Goal: Task Accomplishment & Management: Use online tool/utility

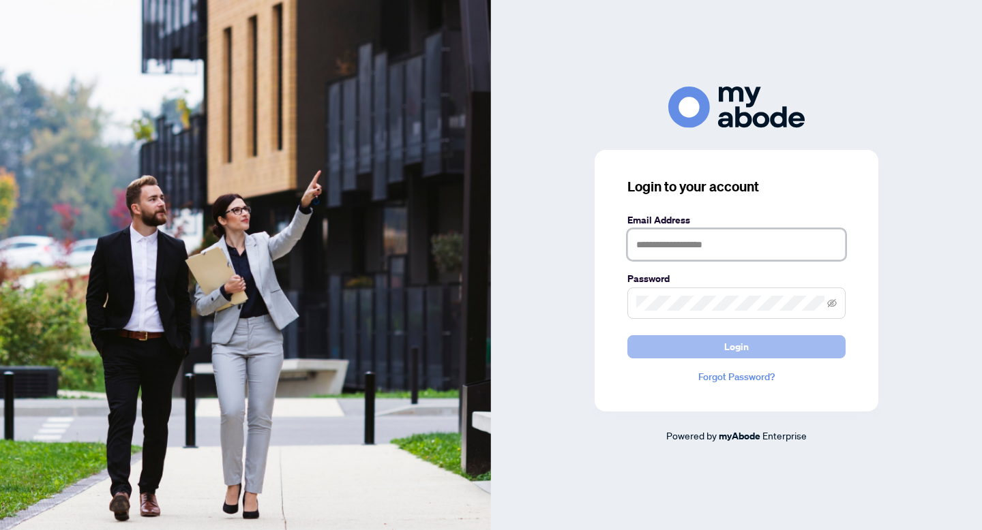
type input "**********"
click at [739, 346] on span "Login" at bounding box center [736, 347] width 25 height 22
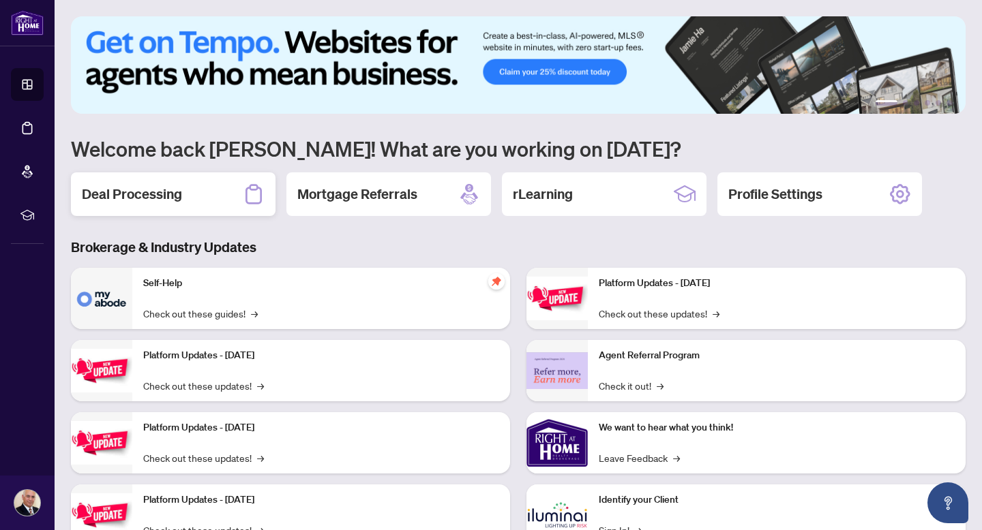
click at [174, 194] on h2 "Deal Processing" at bounding box center [132, 194] width 100 height 19
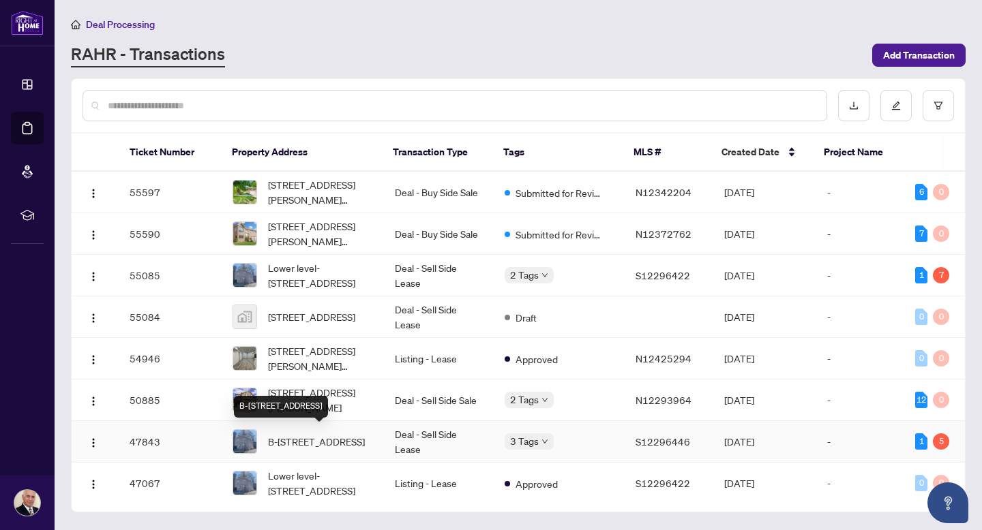
click at [332, 435] on span "B-156 peel St, Barrie, Ontario L4M 3L6, Canada" at bounding box center [316, 441] width 97 height 15
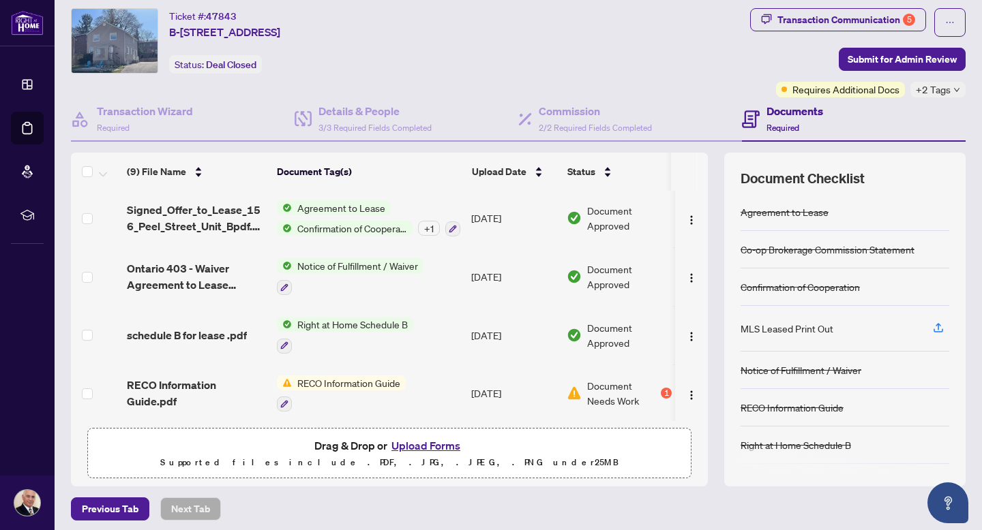
scroll to position [41, 0]
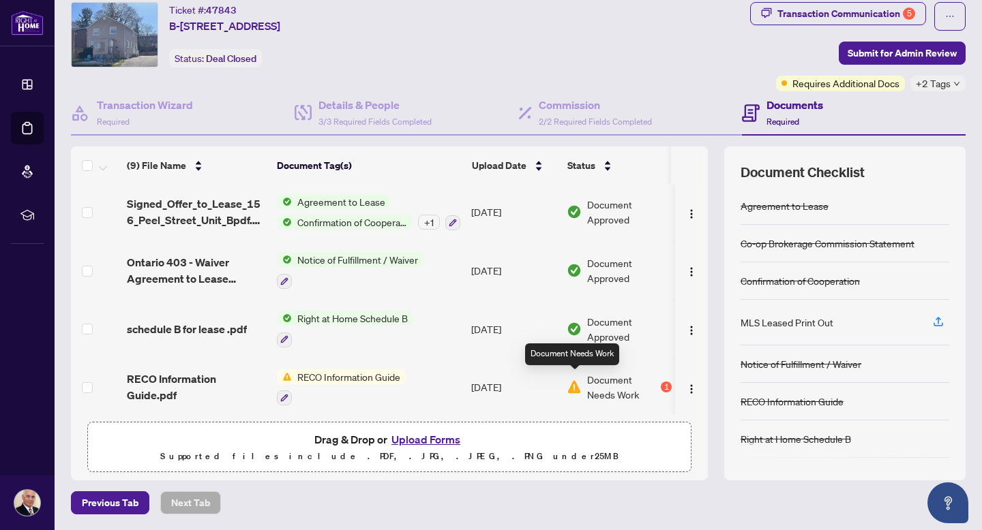
click at [576, 380] on img at bounding box center [574, 387] width 15 height 15
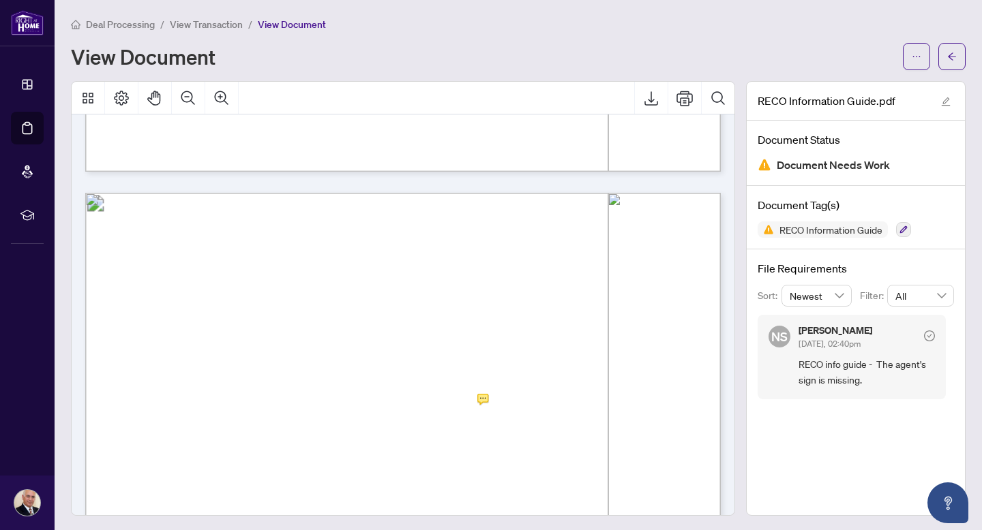
scroll to position [10048, 0]
click at [650, 101] on icon "Export" at bounding box center [651, 98] width 14 height 14
